Goal: Task Accomplishment & Management: Complete application form

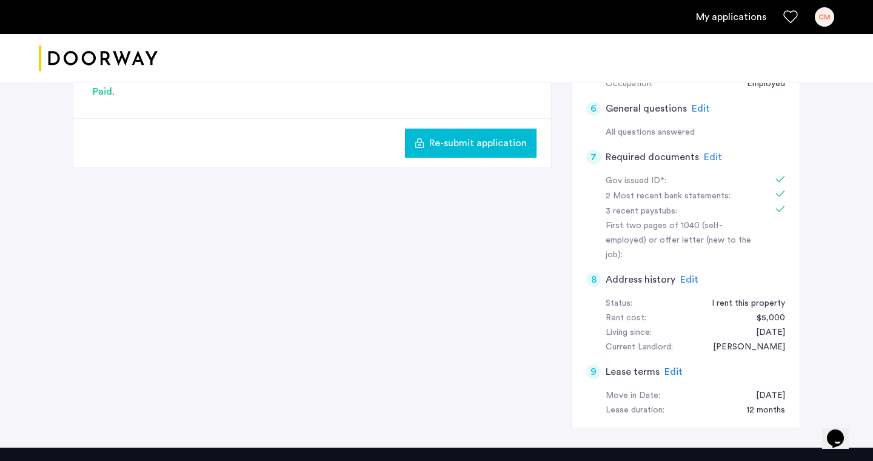
scroll to position [357, 0]
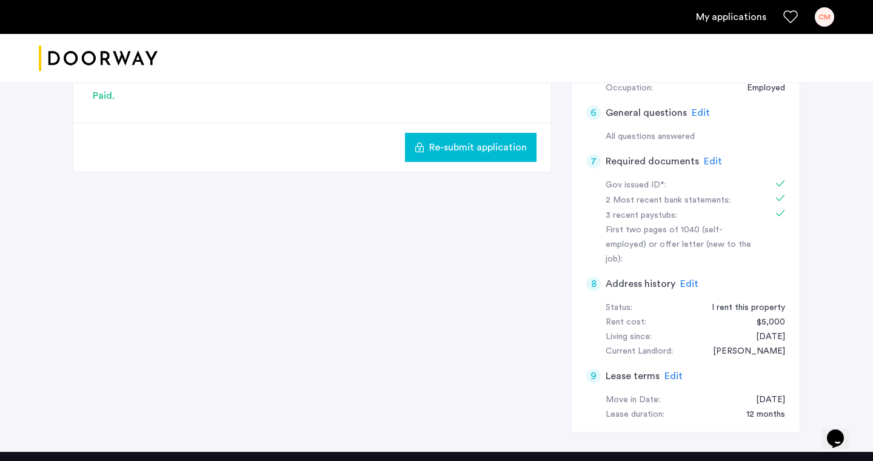
click at [847, 309] on div "143 North 9th Street, Unit 1R, Brooklyn, NY 11249 | Application Id: #8929 $7200…" at bounding box center [436, 88] width 873 height 727
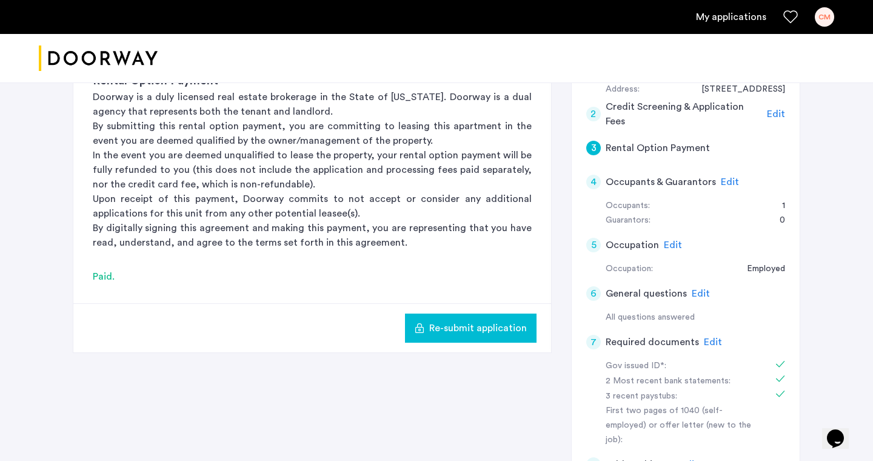
scroll to position [163, 0]
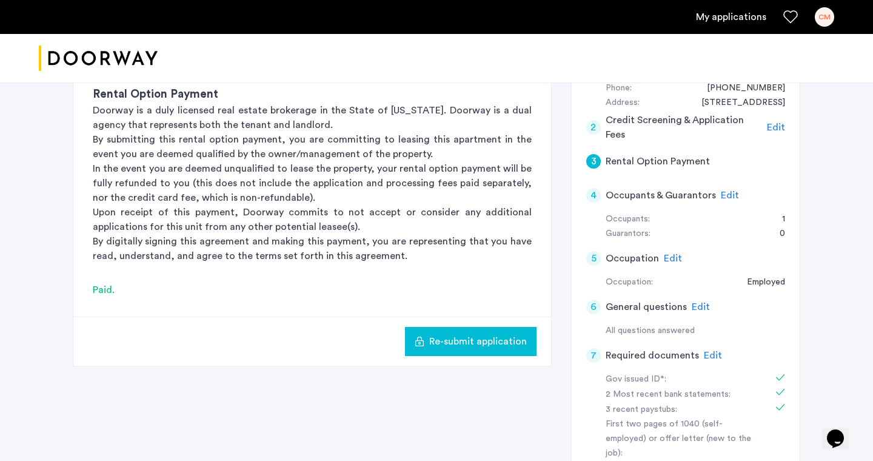
click at [867, 56] on div at bounding box center [436, 58] width 873 height 49
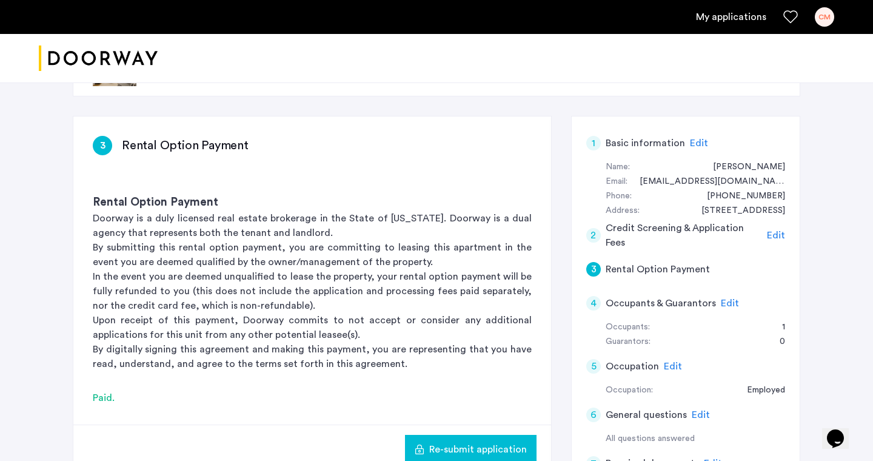
scroll to position [0, 0]
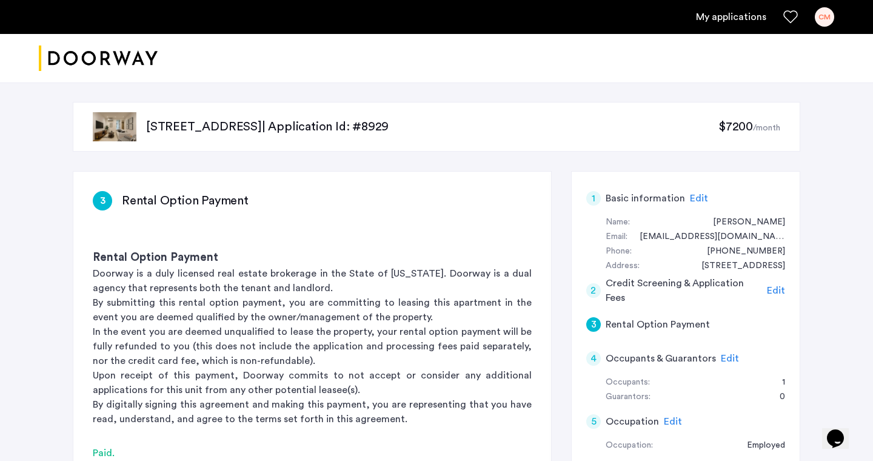
click at [743, 123] on span "$7200" at bounding box center [736, 127] width 35 height 12
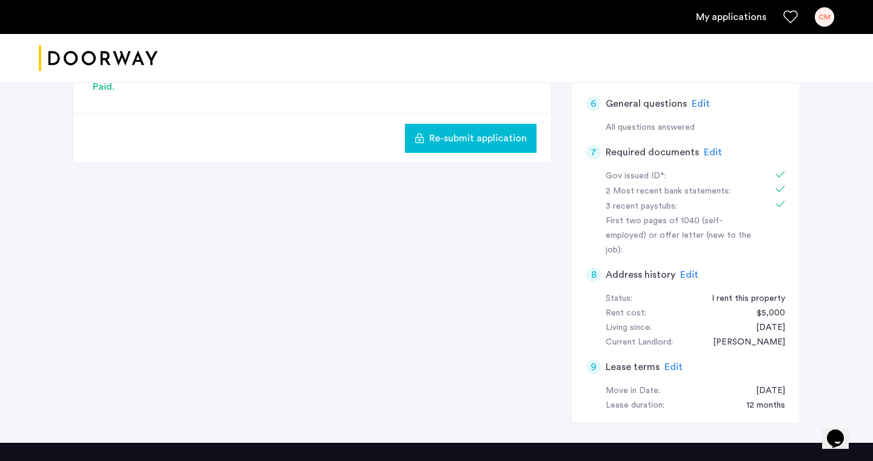
scroll to position [367, 0]
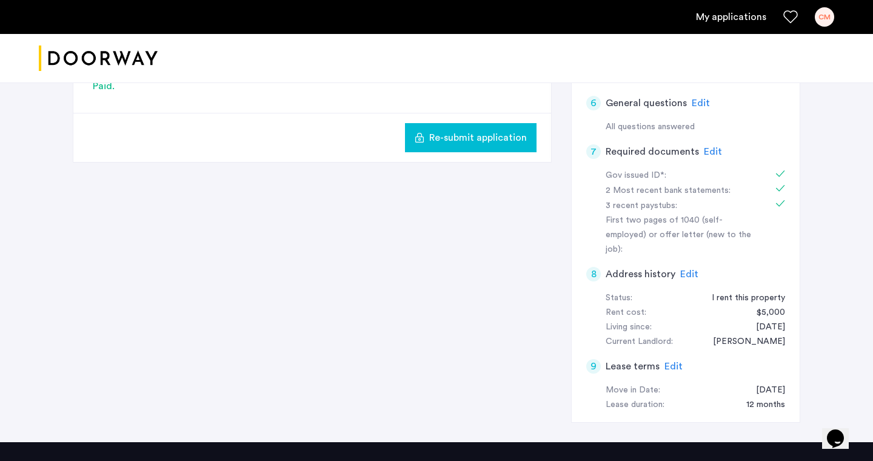
click at [674, 361] on span "Edit" at bounding box center [674, 366] width 18 height 10
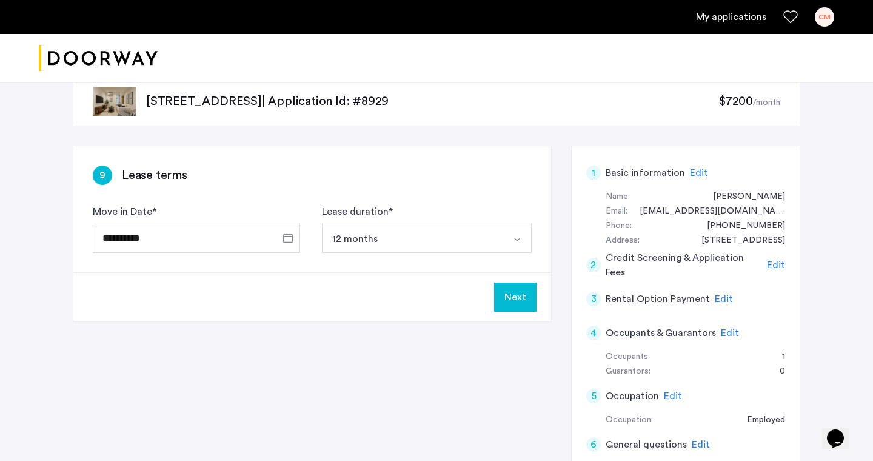
scroll to position [19, 0]
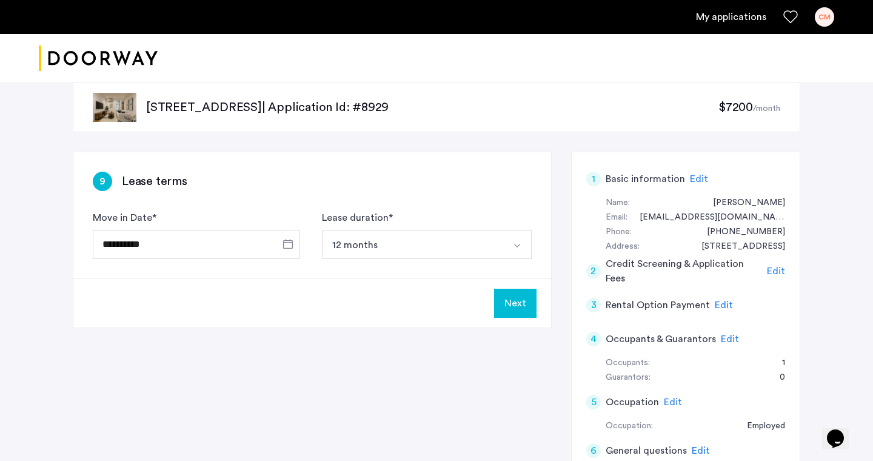
click at [523, 244] on button "Select option" at bounding box center [517, 244] width 29 height 29
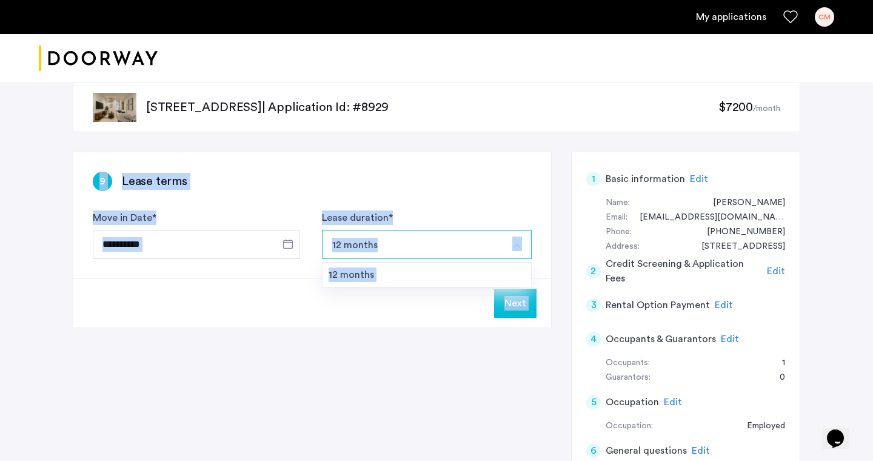
click at [561, 134] on div "**********" at bounding box center [437, 426] width 764 height 727
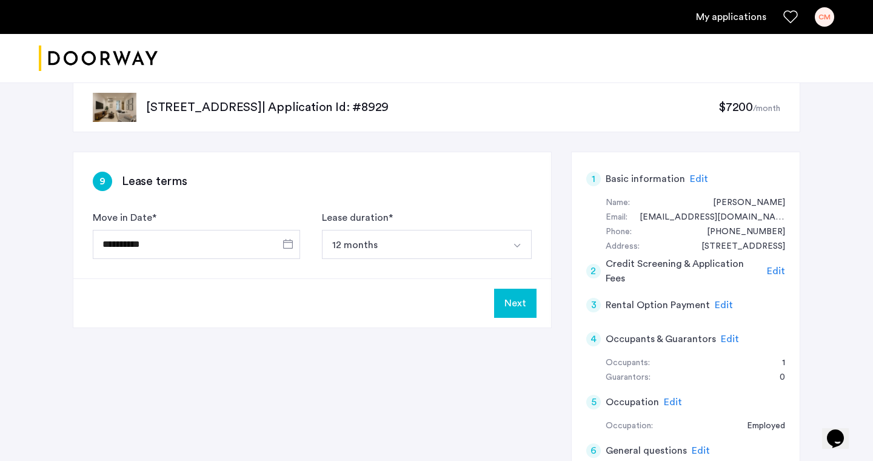
click at [561, 134] on div "**********" at bounding box center [437, 426] width 764 height 727
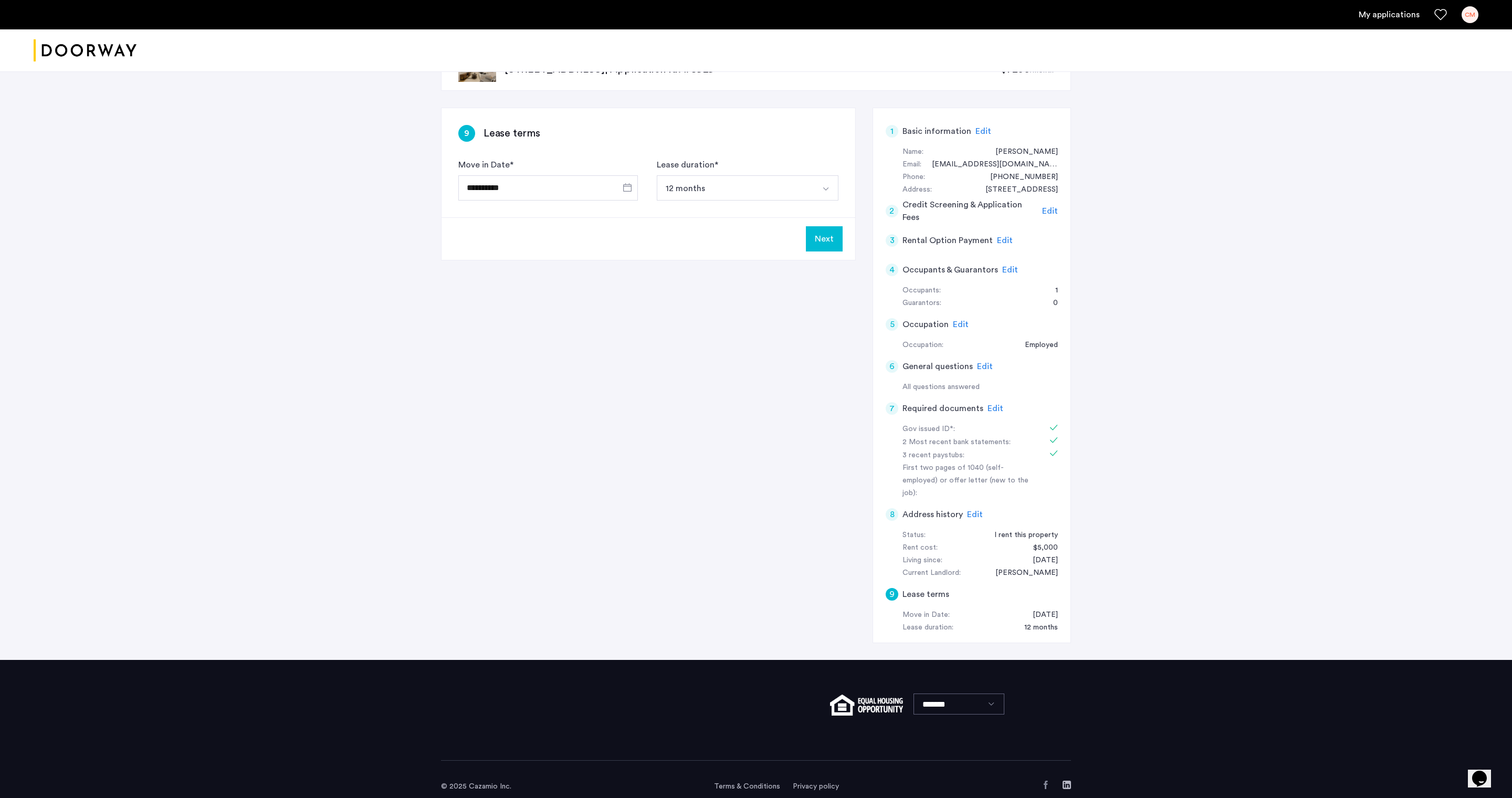
scroll to position [0, 0]
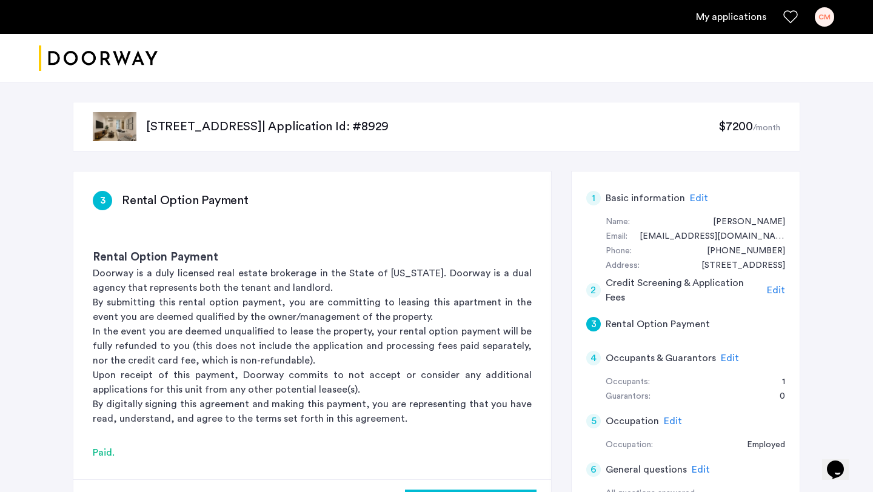
click at [739, 16] on link "My applications" at bounding box center [731, 17] width 70 height 15
